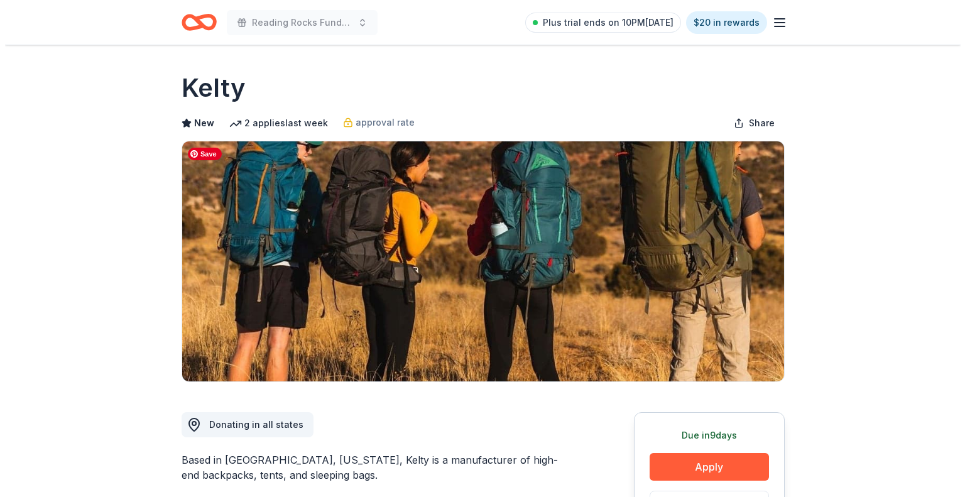
scroll to position [56, 0]
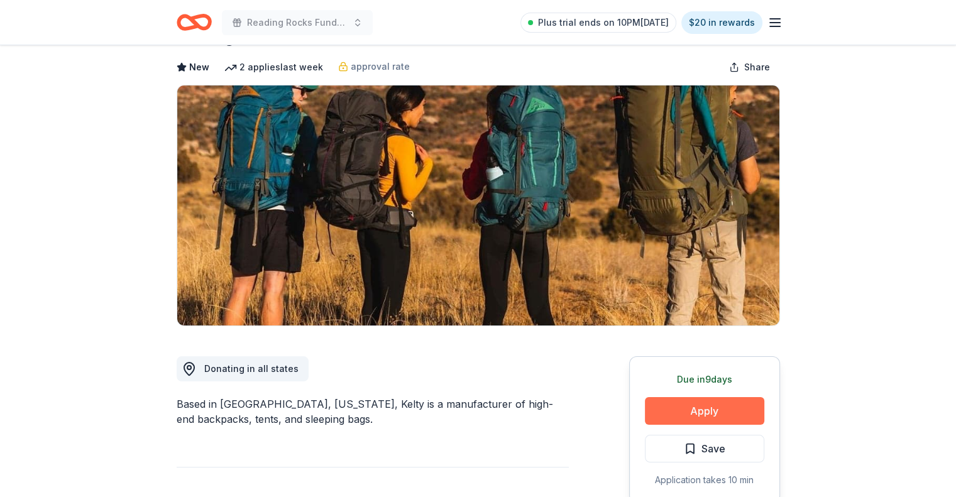
click at [707, 420] on button "Apply" at bounding box center [704, 411] width 119 height 28
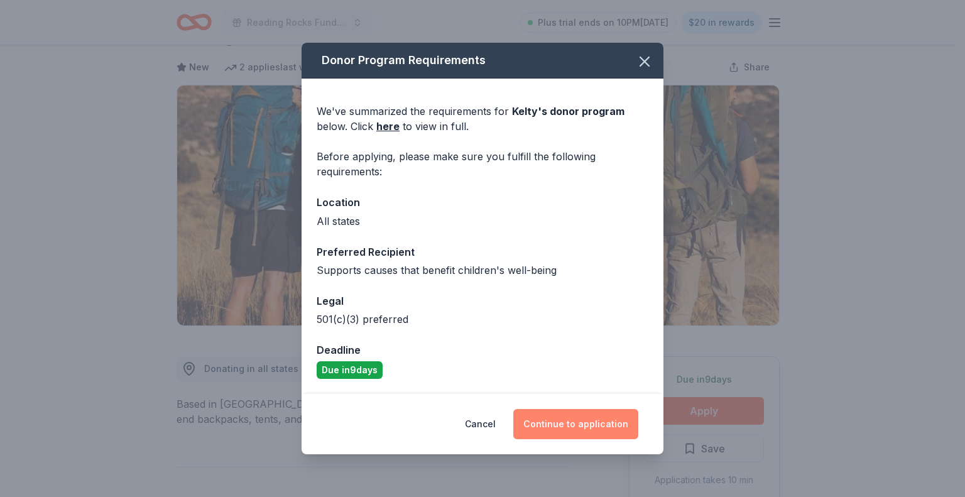
click at [547, 423] on button "Continue to application" at bounding box center [575, 424] width 125 height 30
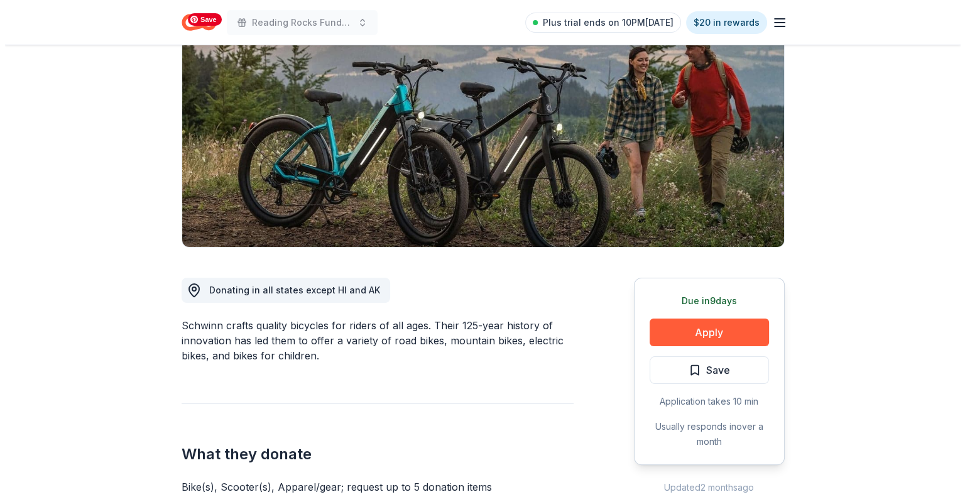
scroll to position [135, 0]
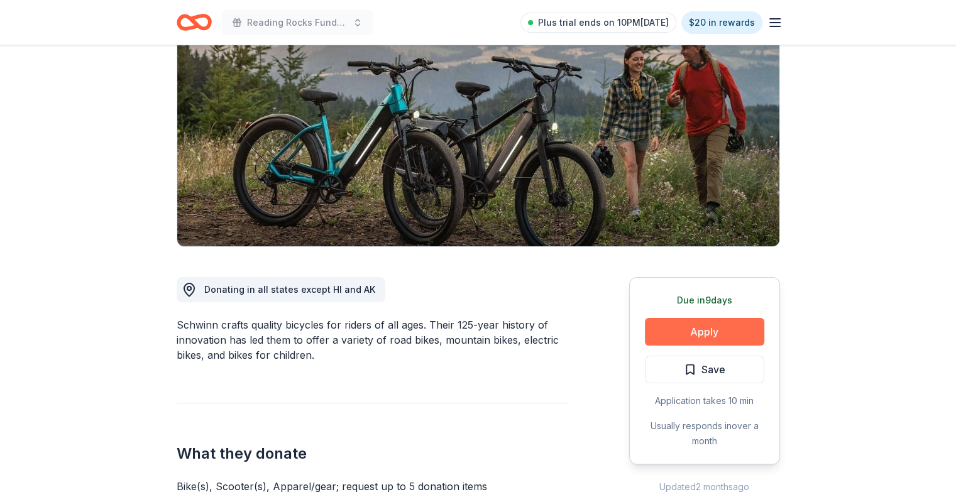
click at [694, 325] on button "Apply" at bounding box center [704, 332] width 119 height 28
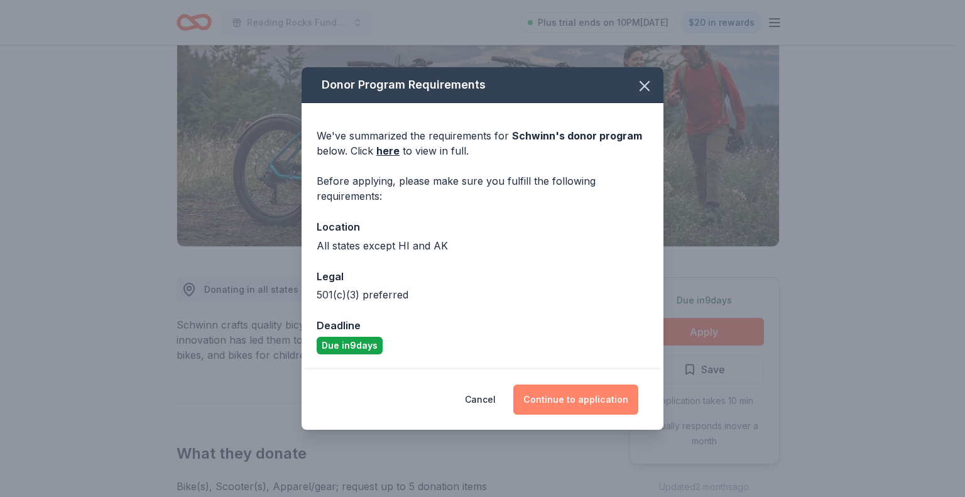
click at [566, 396] on button "Continue to application" at bounding box center [575, 399] width 125 height 30
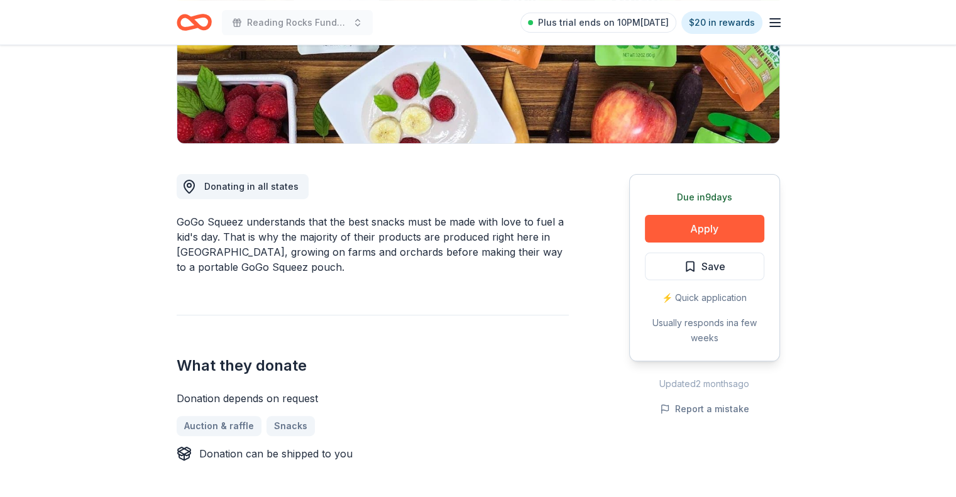
scroll to position [239, 0]
